Goal: Transaction & Acquisition: Book appointment/travel/reservation

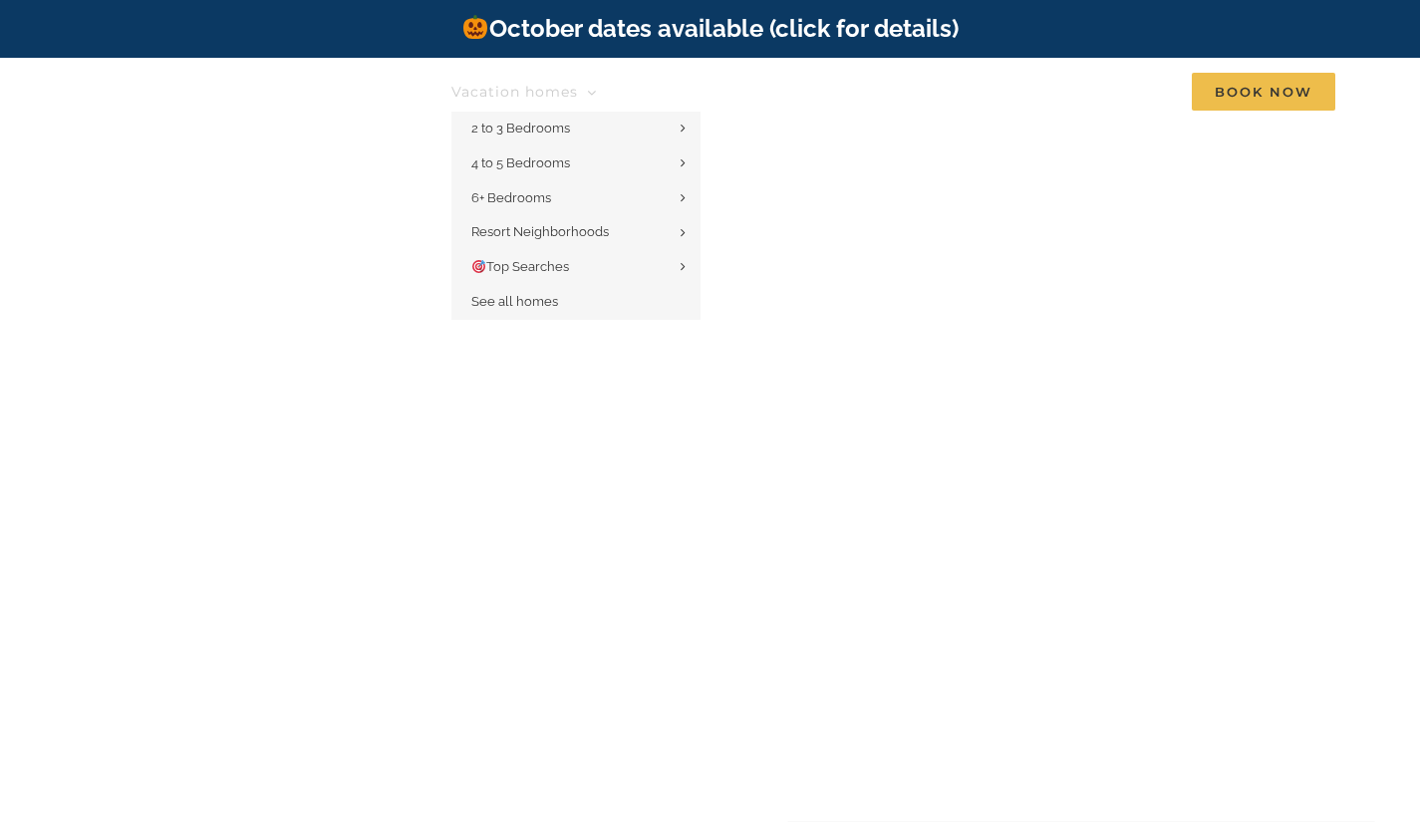
click at [533, 96] on span "Vacation homes" at bounding box center [514, 92] width 127 height 14
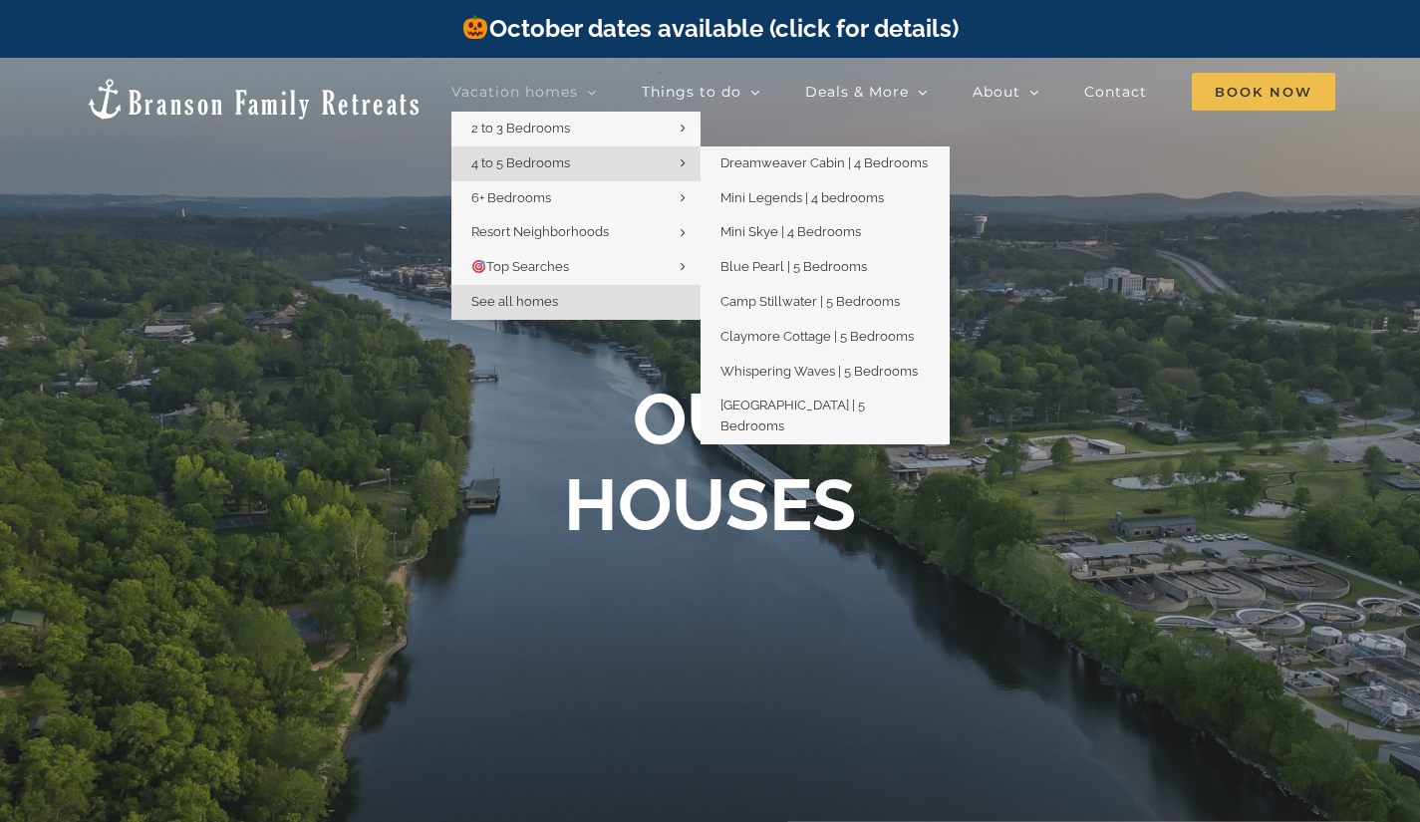
click at [553, 152] on link "4 to 5 Bedrooms" at bounding box center [575, 163] width 249 height 35
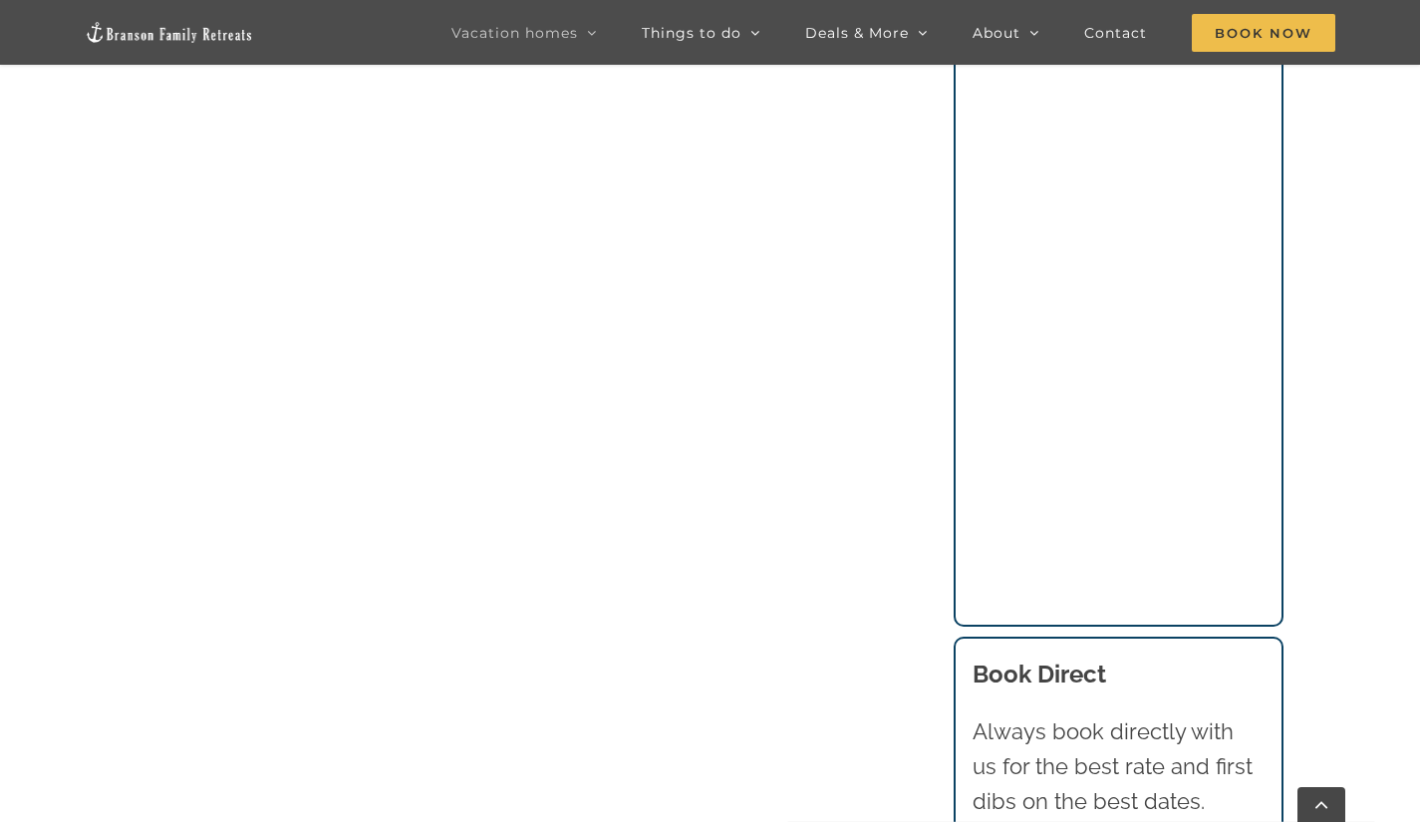
scroll to position [1594, 0]
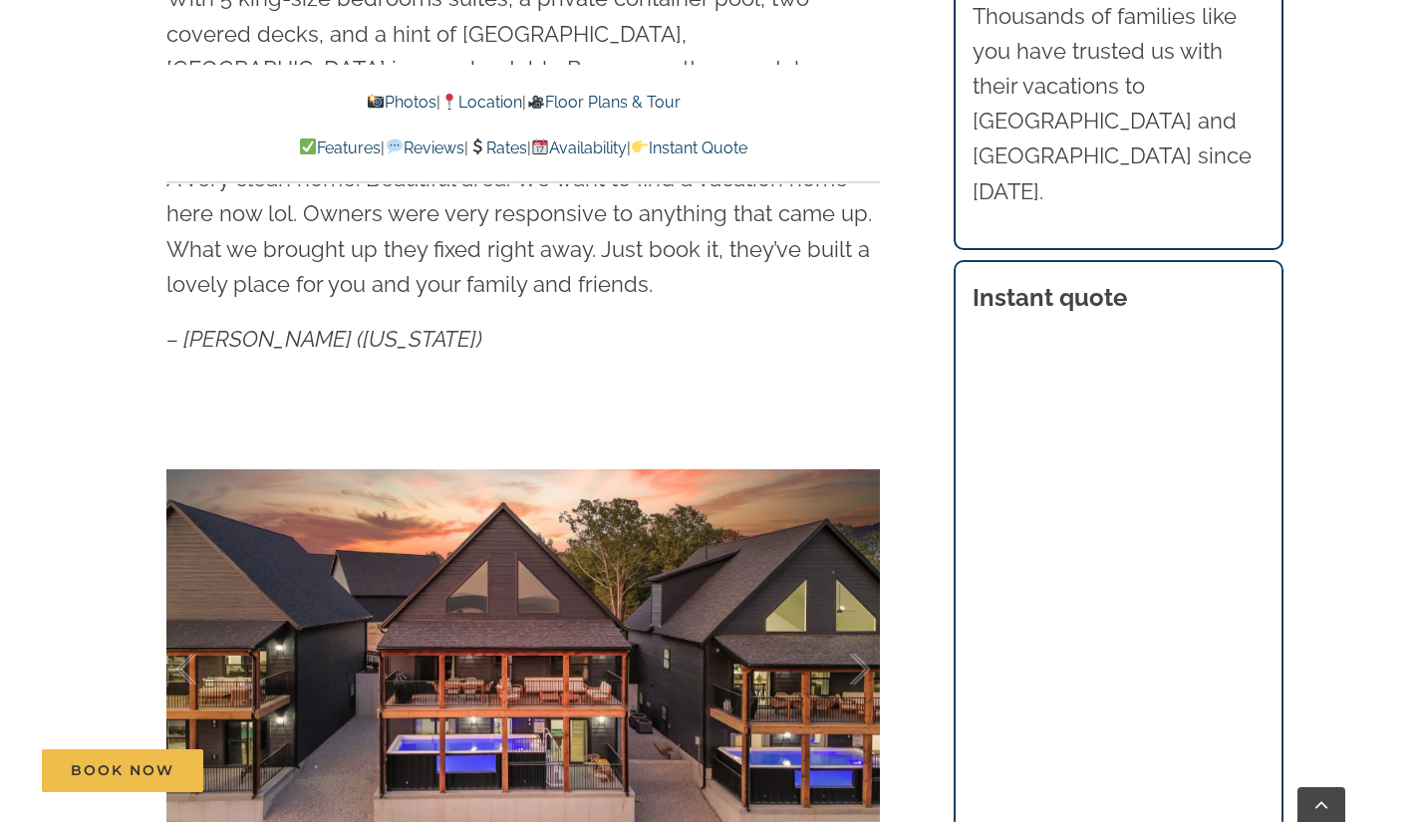
scroll to position [1196, 0]
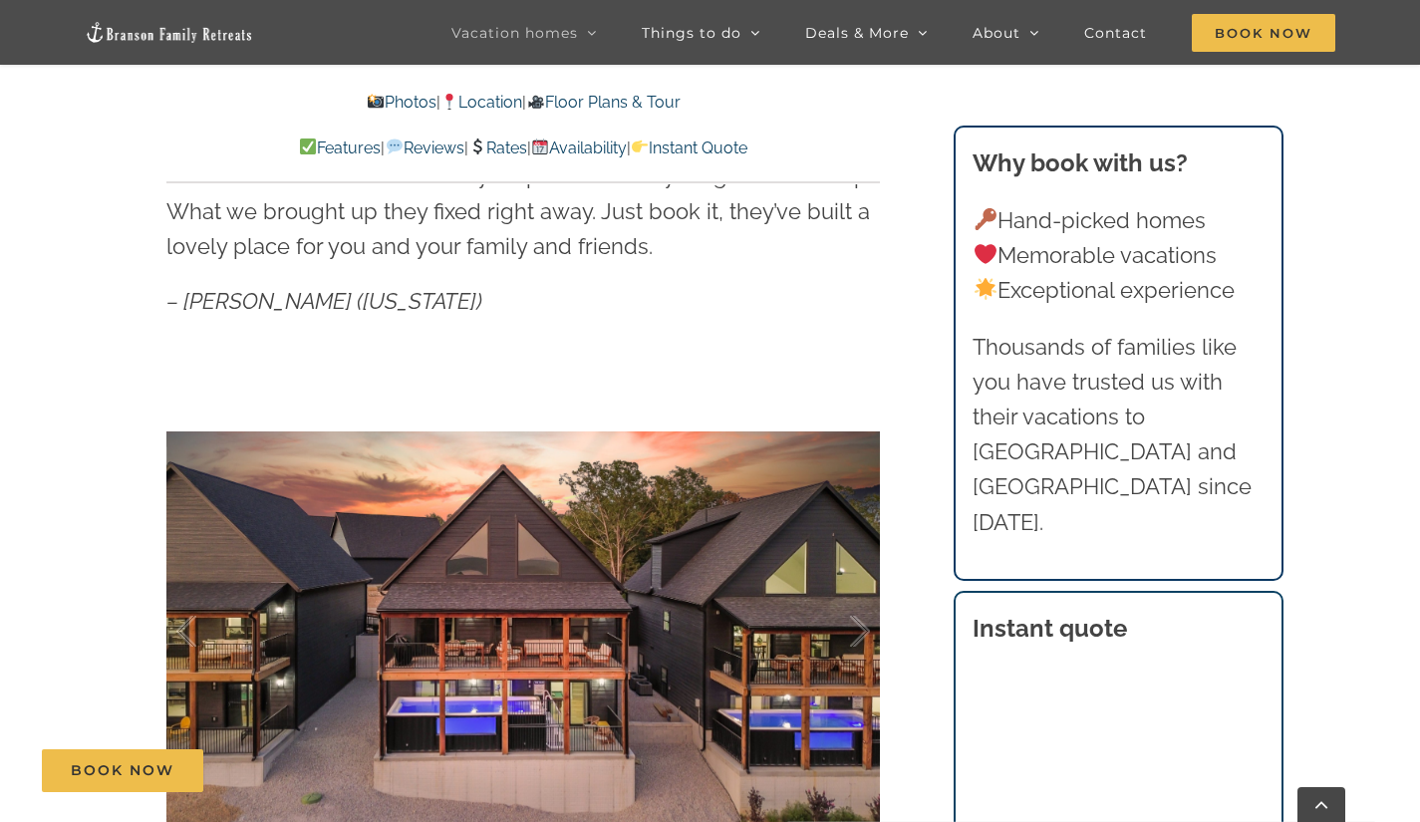
click at [1251, 265] on p "Hand-picked homes Memorable vacations Exceptional experience" at bounding box center [1118, 256] width 291 height 106
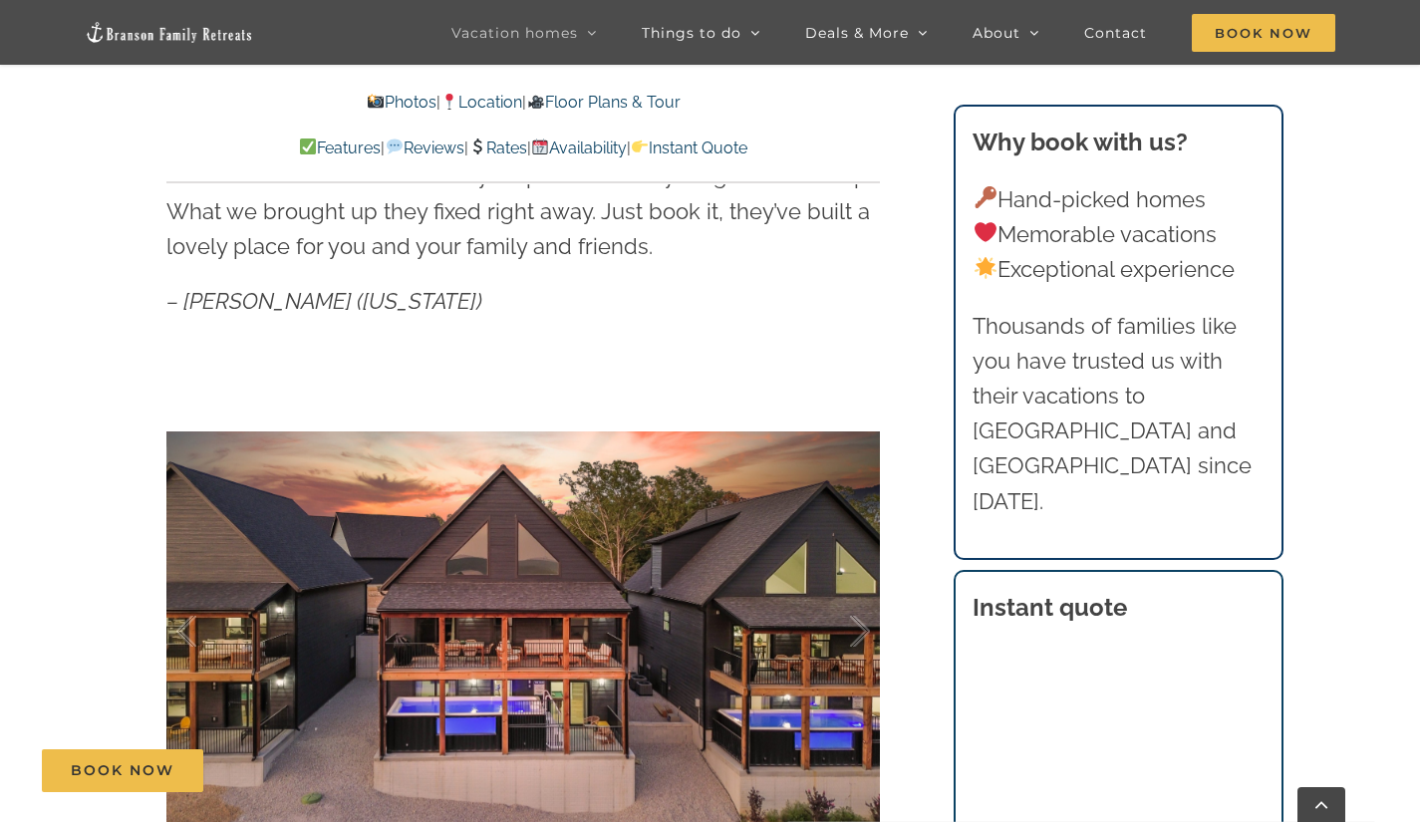
scroll to position [1594, 0]
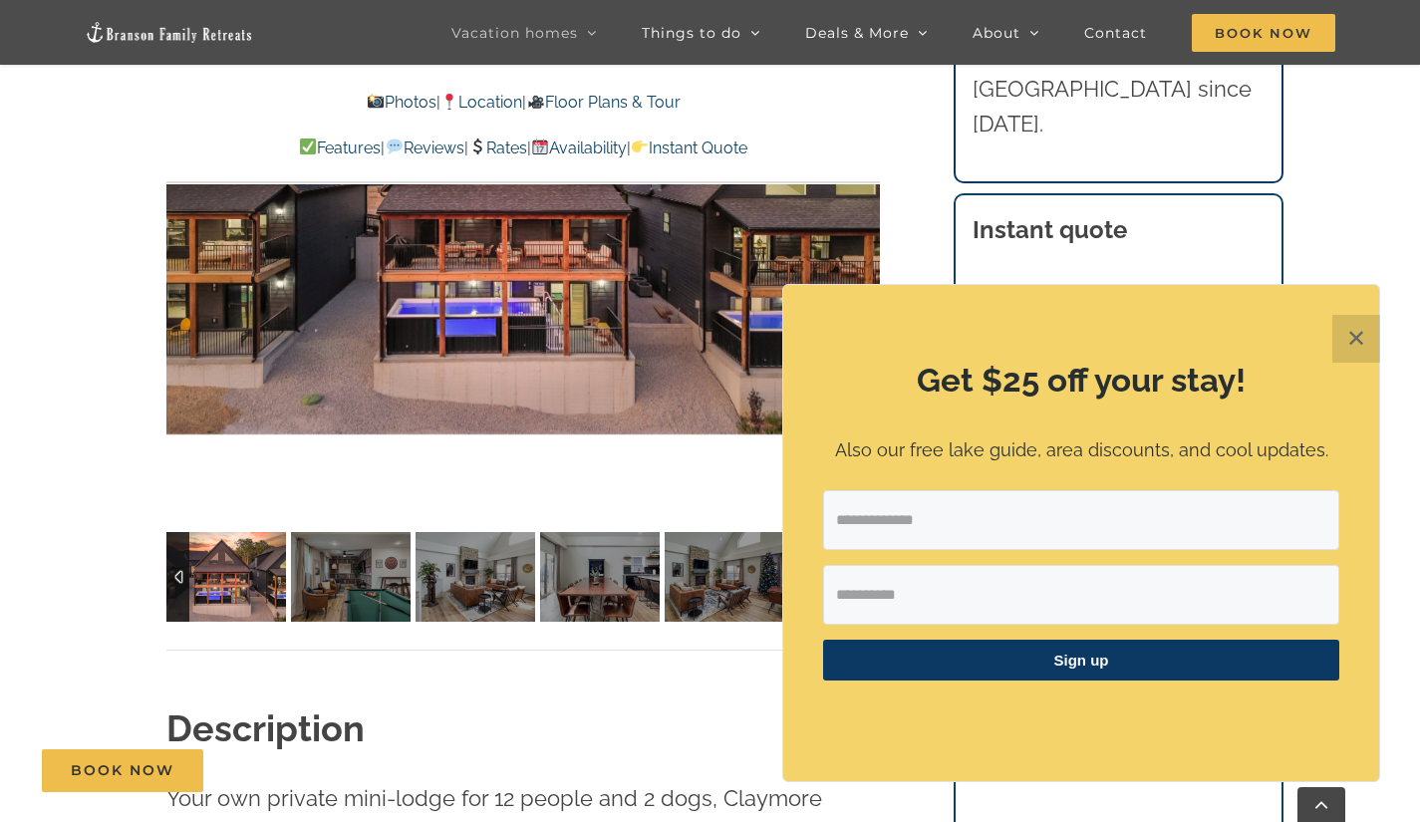
click at [1377, 333] on button "✕" at bounding box center [1356, 339] width 48 height 48
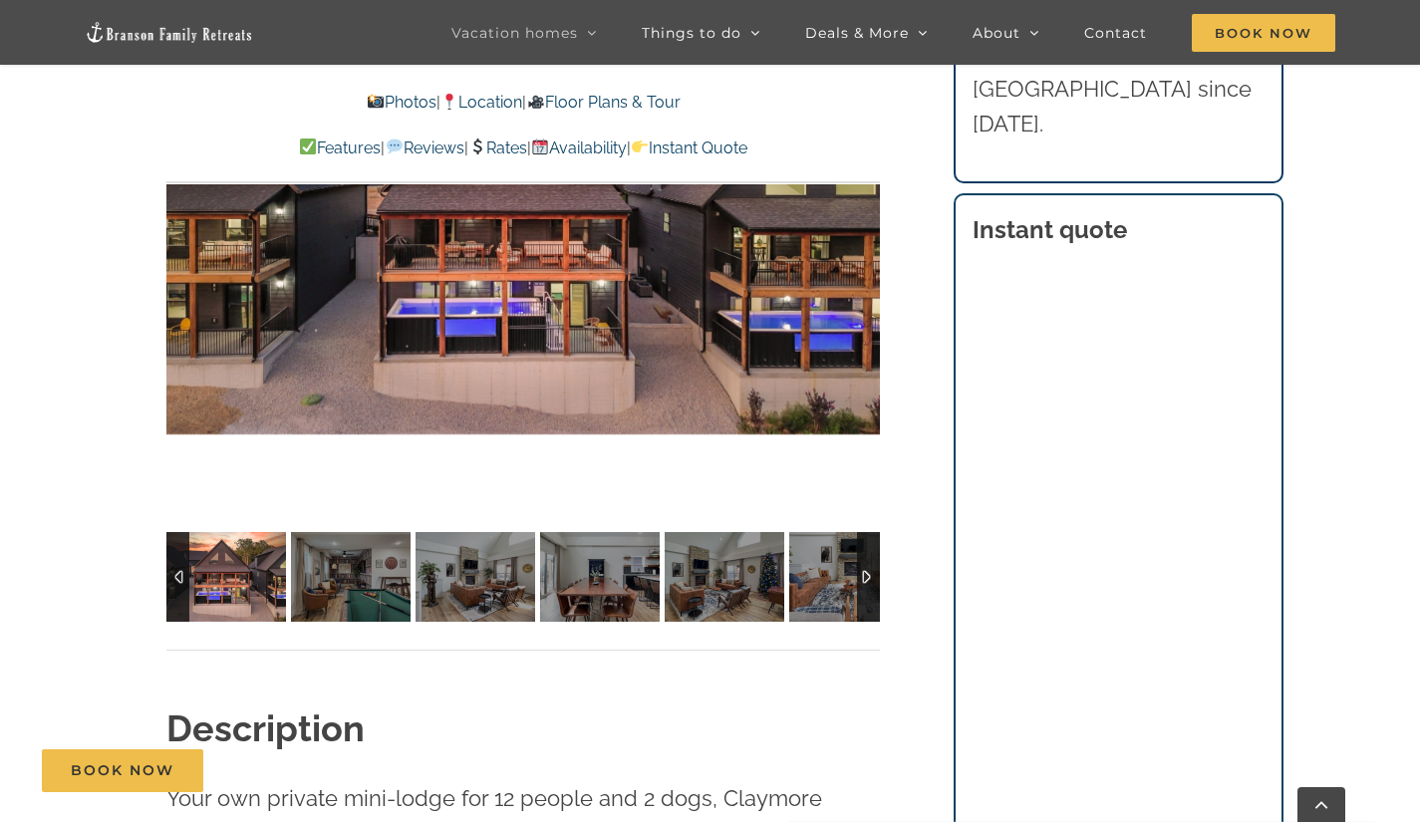
click at [1266, 469] on section "Instant quote" at bounding box center [1119, 596] width 330 height 807
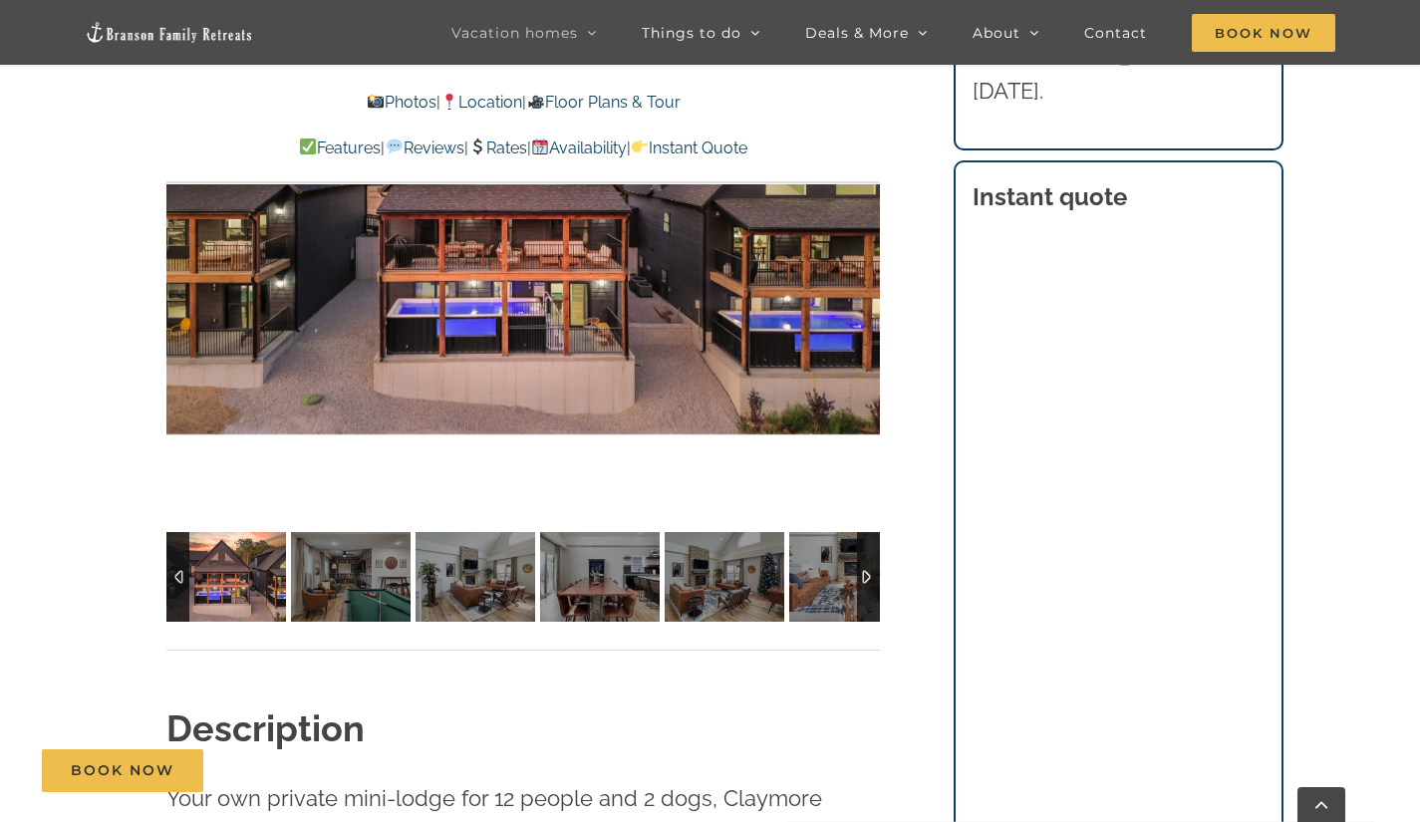
scroll to position [1893, 0]
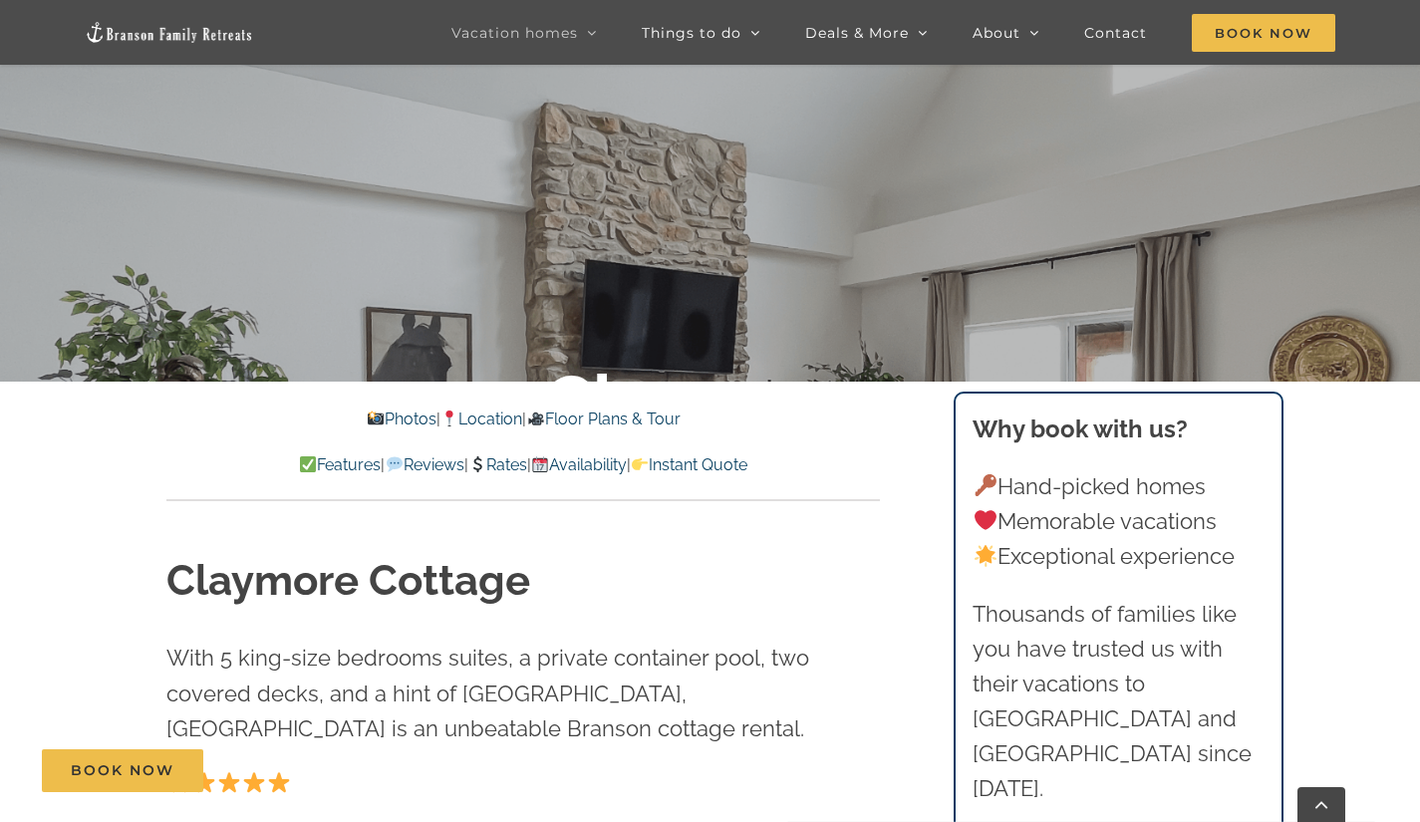
click at [489, 471] on link "Rates" at bounding box center [497, 464] width 59 height 19
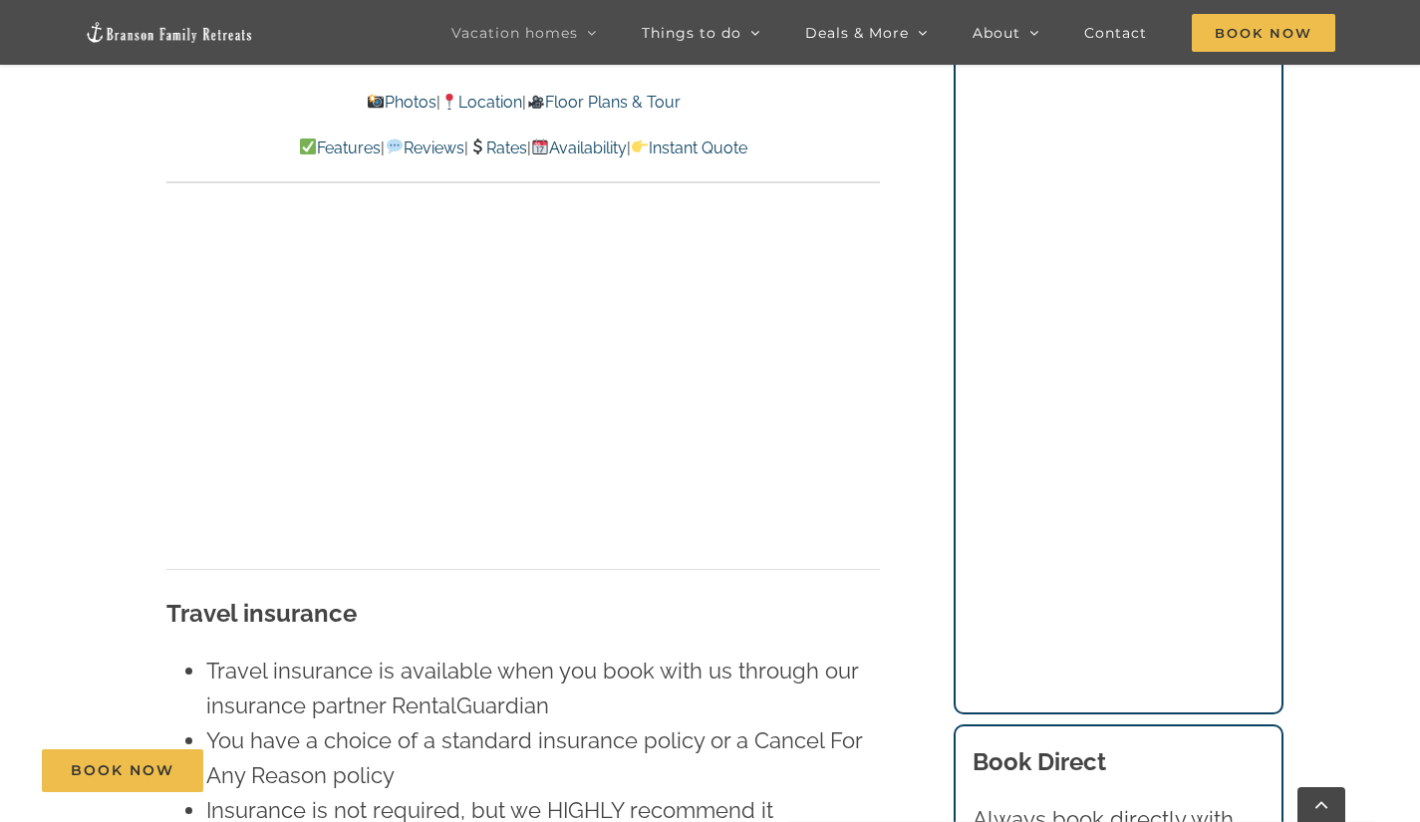
scroll to position [13659, 0]
